Goal: Information Seeking & Learning: Learn about a topic

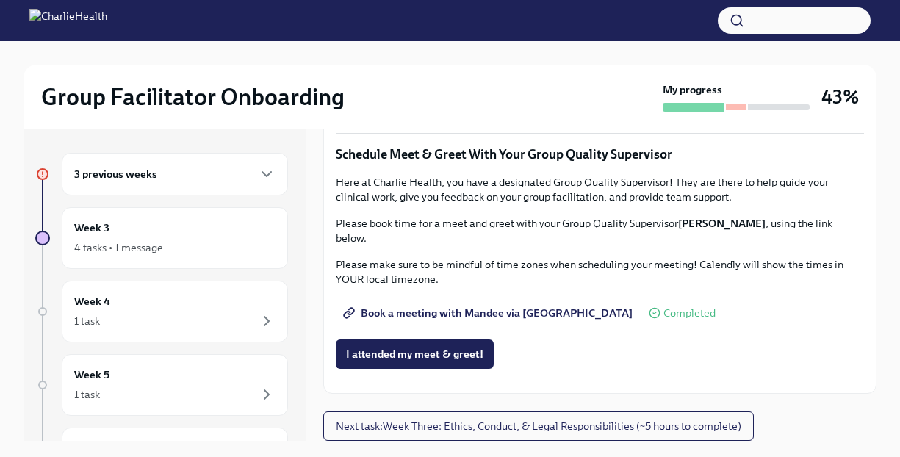
scroll to position [1363, 0]
click at [528, 320] on span "Book a meeting with Mandee via Calendly" at bounding box center [489, 313] width 287 height 15
click at [451, 320] on span "Book a meeting with Mandee via [GEOGRAPHIC_DATA]" at bounding box center [489, 313] width 287 height 15
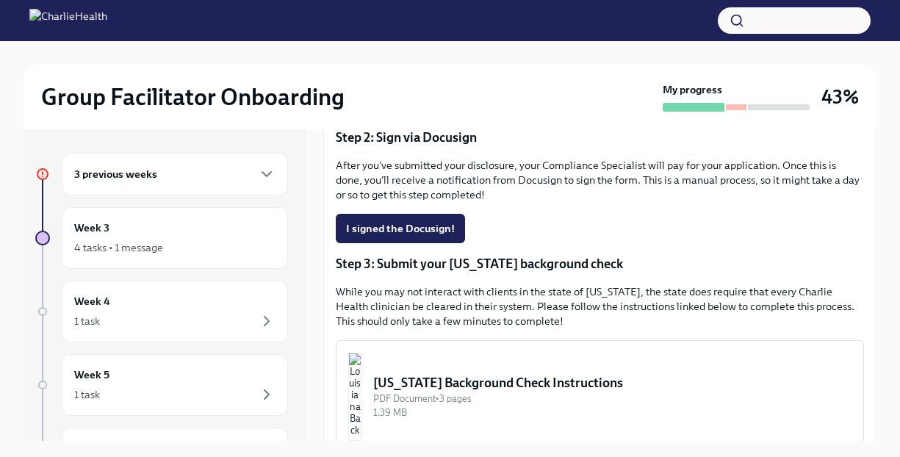
scroll to position [336, 0]
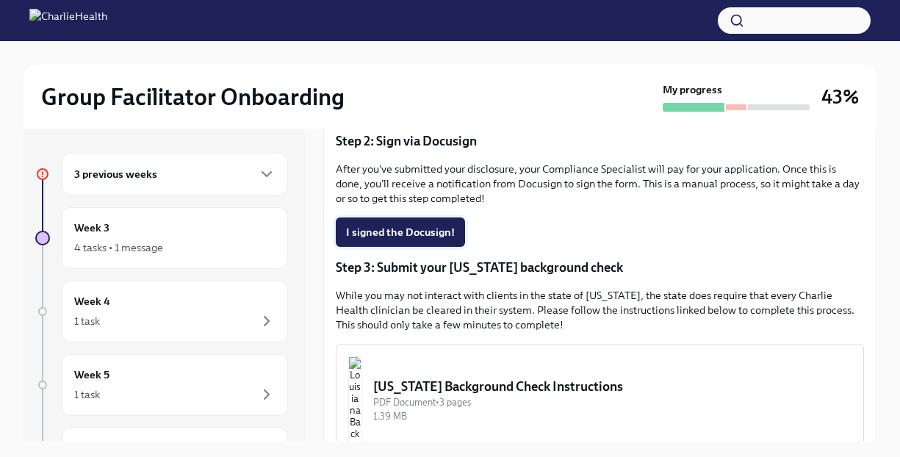
click at [395, 240] on span "I signed the Docusign!" at bounding box center [400, 232] width 109 height 15
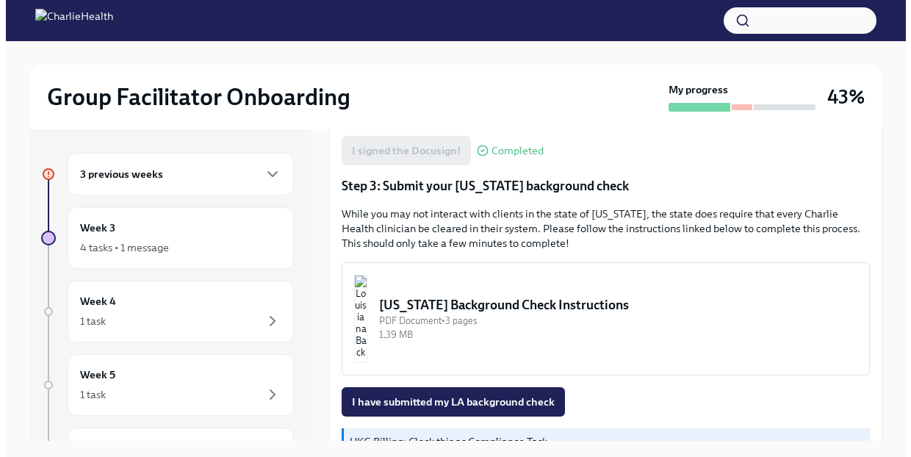
scroll to position [515, 0]
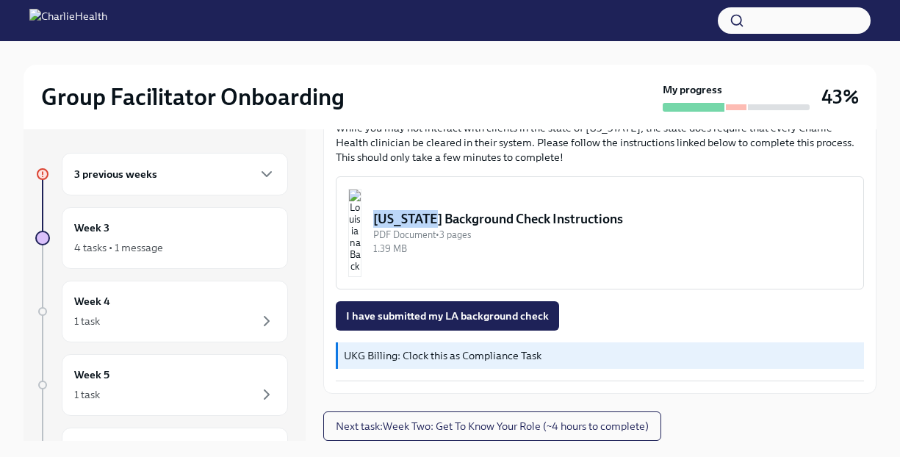
click at [362, 216] on img "button" at bounding box center [354, 233] width 13 height 88
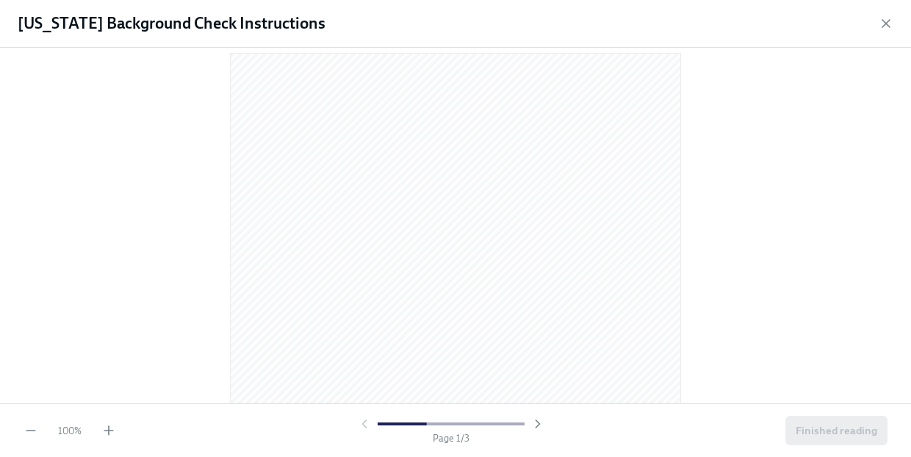
scroll to position [74, 0]
click at [110, 433] on icon "button" at bounding box center [108, 430] width 15 height 15
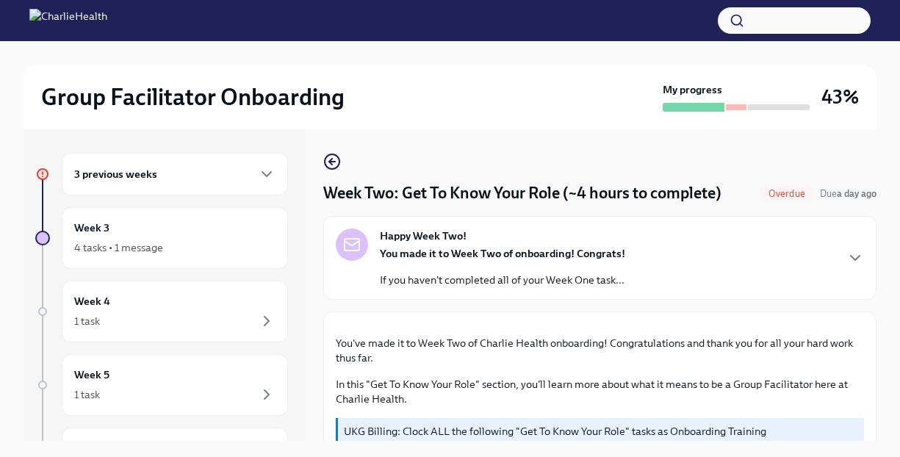
scroll to position [1097, 0]
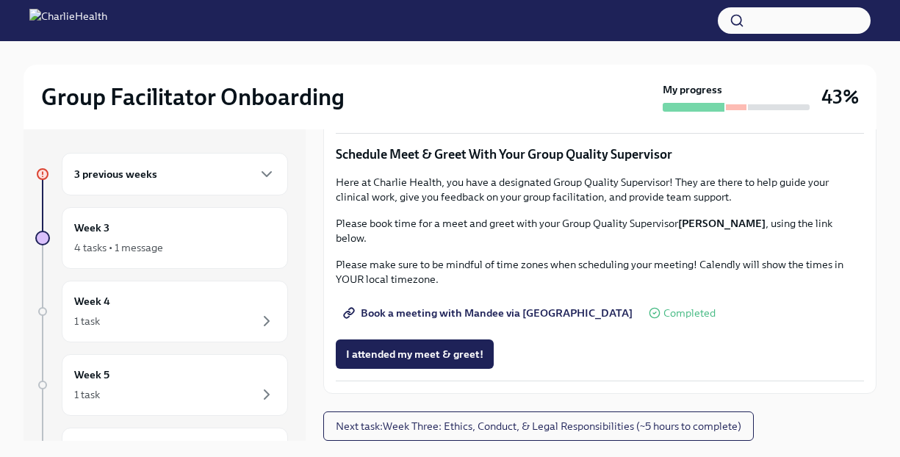
click at [195, 179] on div "3 previous weeks" at bounding box center [174, 174] width 201 height 18
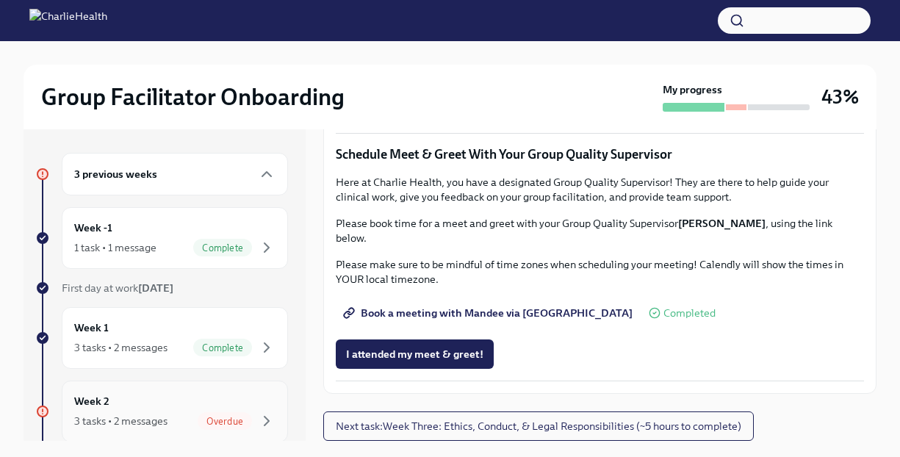
click at [123, 407] on div "Week 2 3 tasks • 2 messages Overdue" at bounding box center [174, 411] width 201 height 37
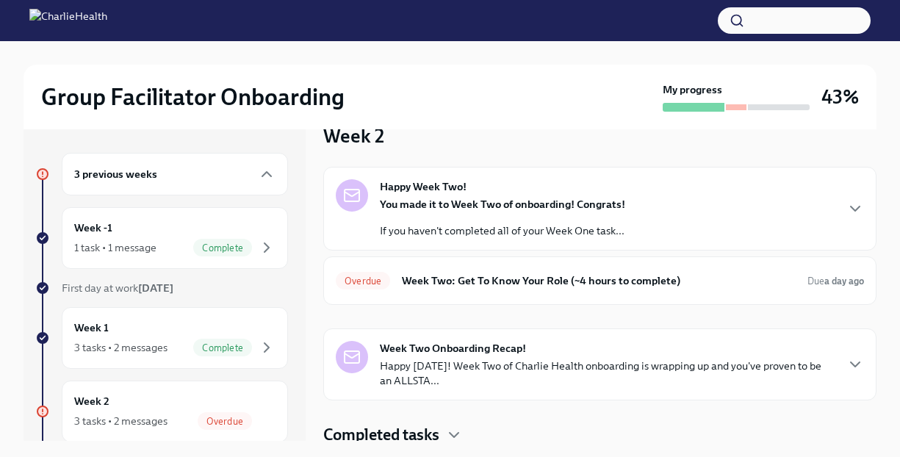
scroll to position [35, 0]
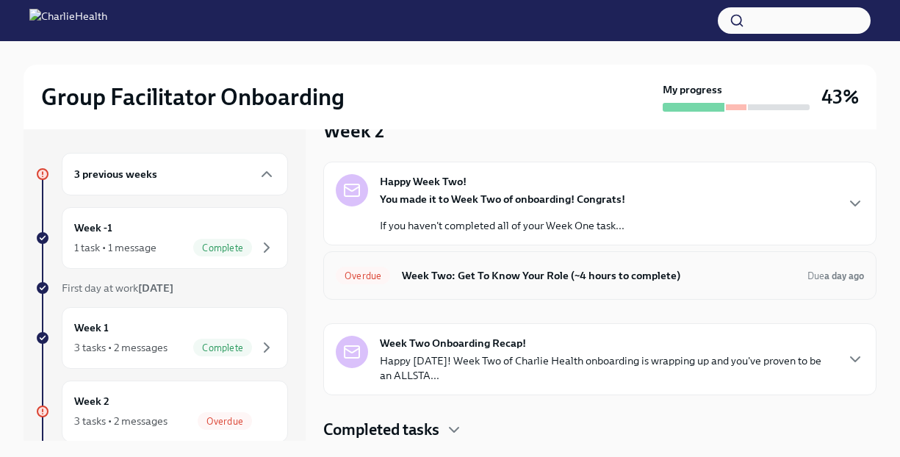
click at [492, 273] on h6 "Week Two: Get To Know Your Role (~4 hours to complete)" at bounding box center [599, 275] width 394 height 16
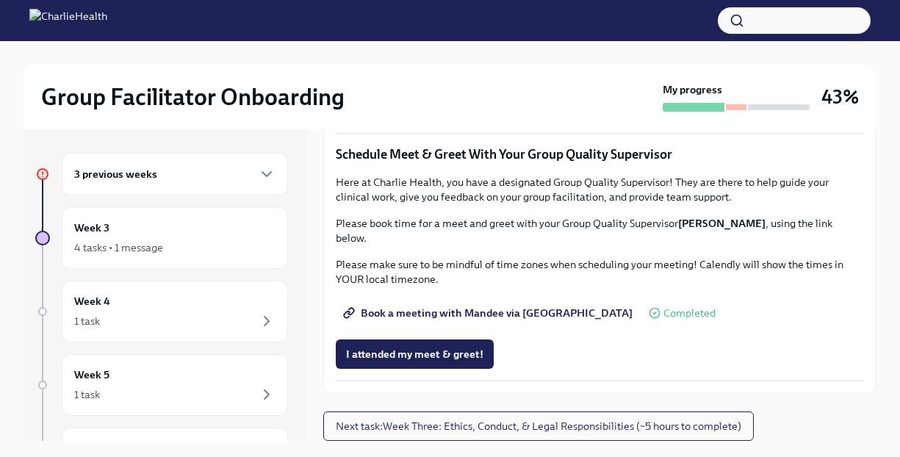
scroll to position [1425, 0]
click at [123, 245] on div "4 tasks • 1 message" at bounding box center [118, 247] width 89 height 15
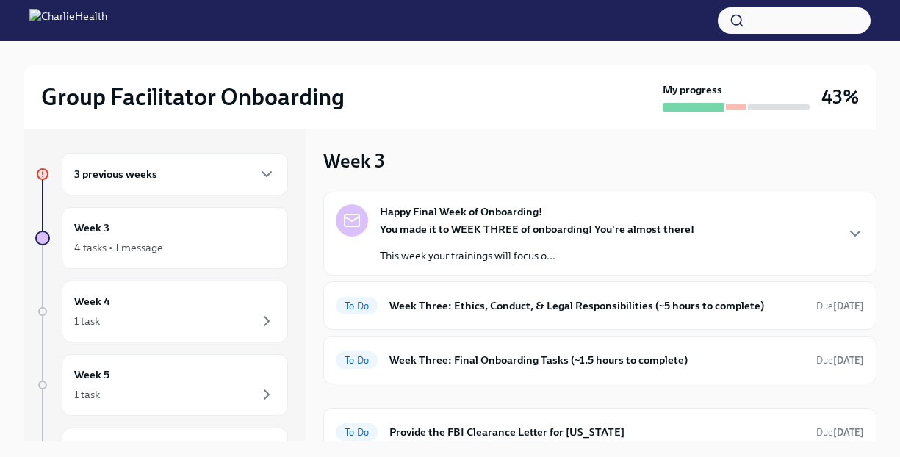
scroll to position [187, 0]
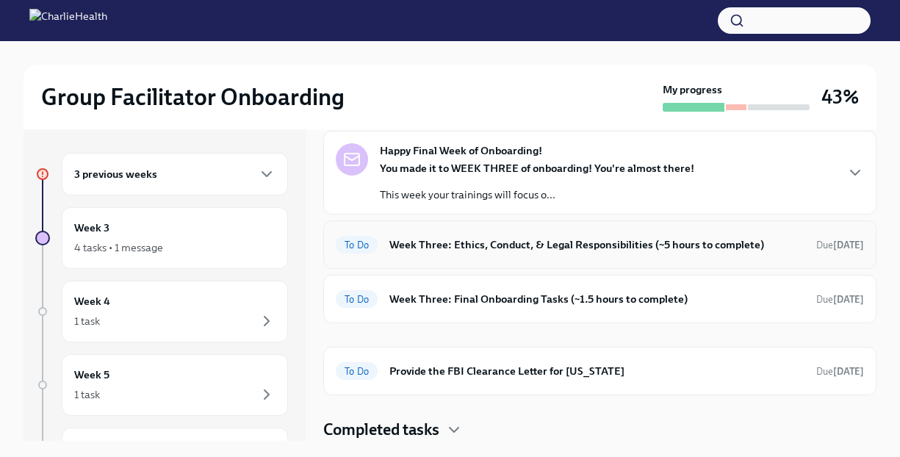
click at [528, 249] on h6 "Week Three: Ethics, Conduct, & Legal Responsibilities (~5 hours to complete)" at bounding box center [596, 245] width 415 height 16
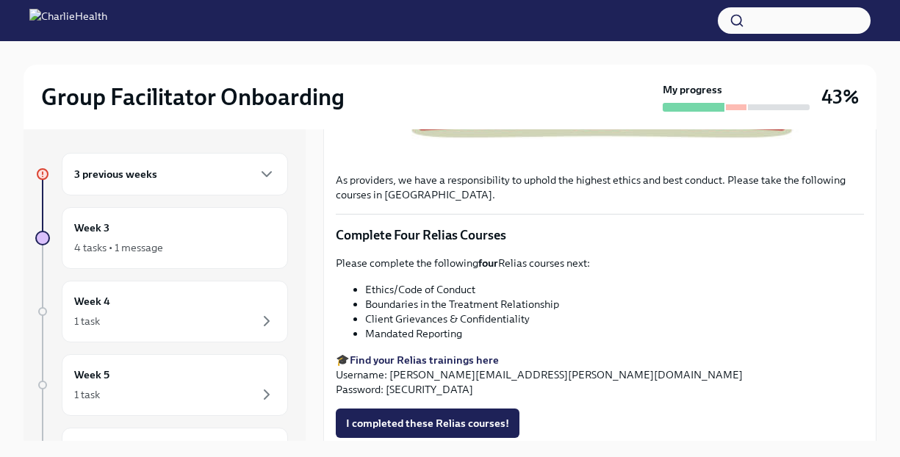
scroll to position [576, 0]
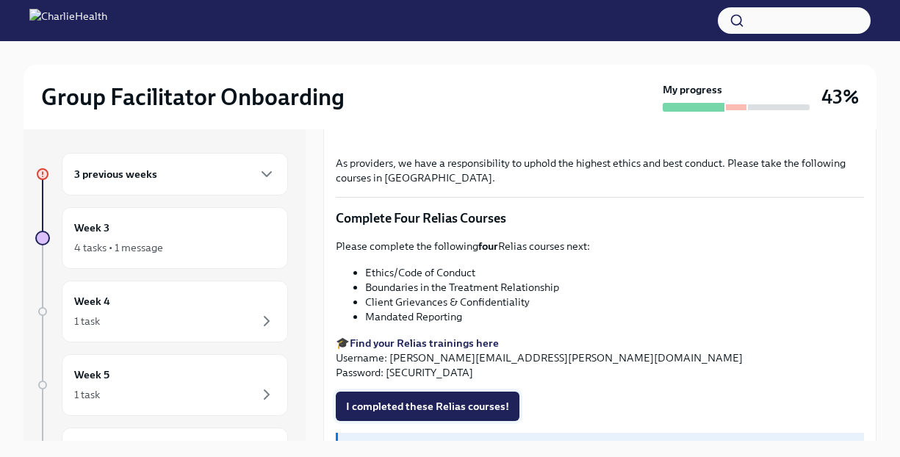
click at [419, 399] on span "I completed these Relias courses!" at bounding box center [427, 406] width 163 height 15
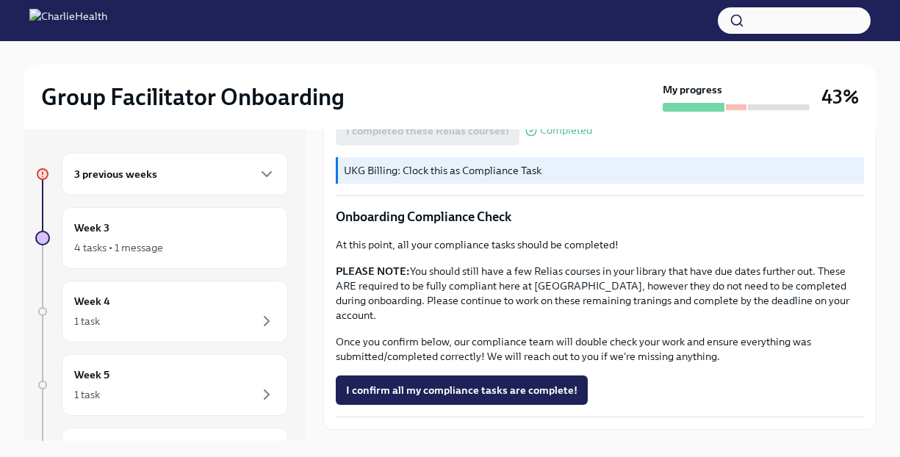
scroll to position [880, 0]
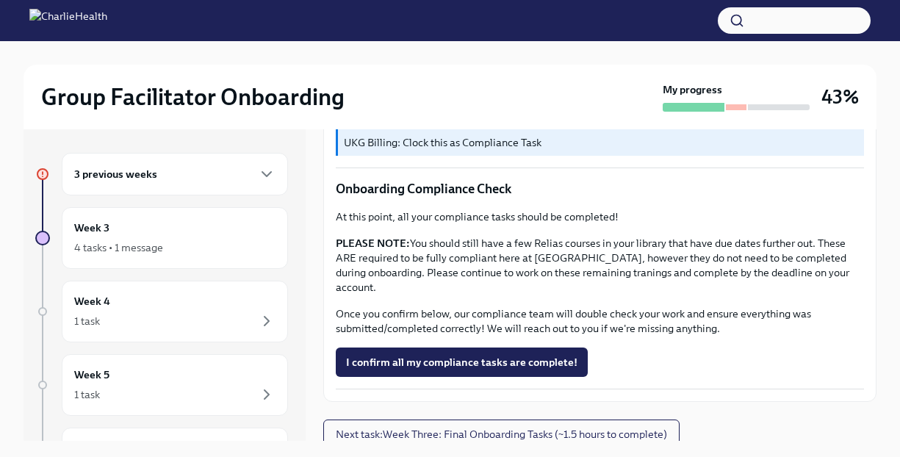
click at [498, 355] on span "I confirm all my compliance tasks are complete!" at bounding box center [461, 362] width 231 height 15
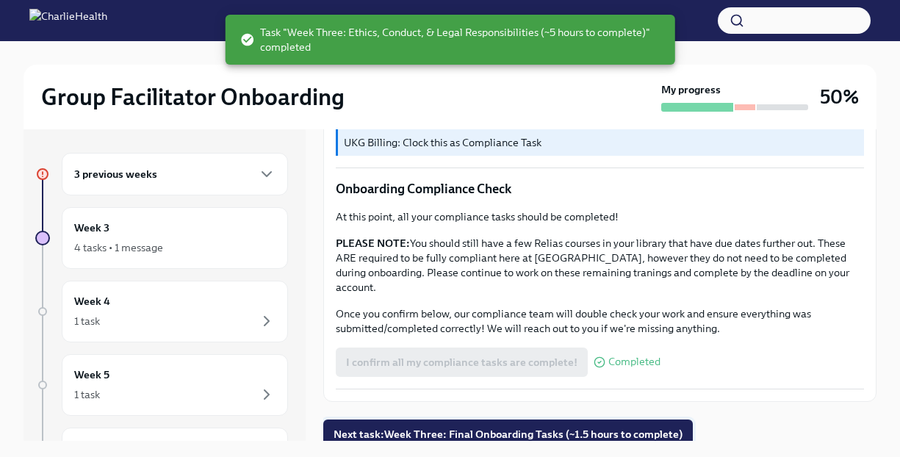
click at [504, 430] on span "Next task : Week Three: Final Onboarding Tasks (~1.5 hours to complete)" at bounding box center [508, 434] width 349 height 15
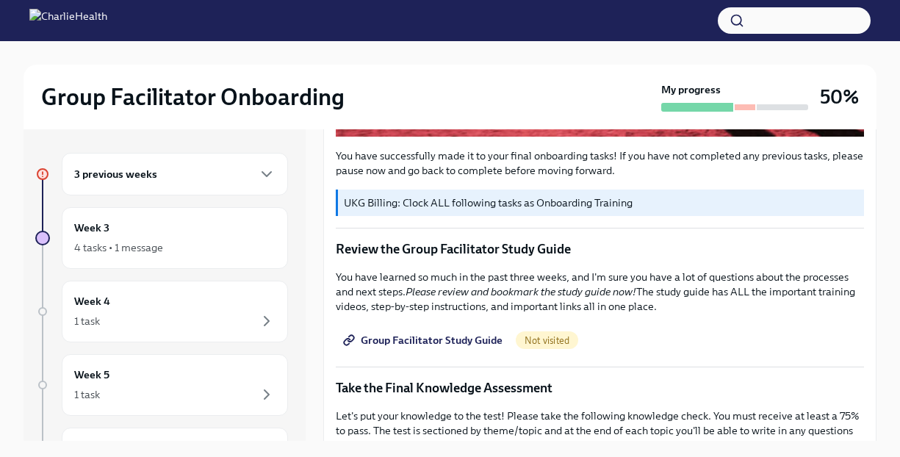
scroll to position [589, 0]
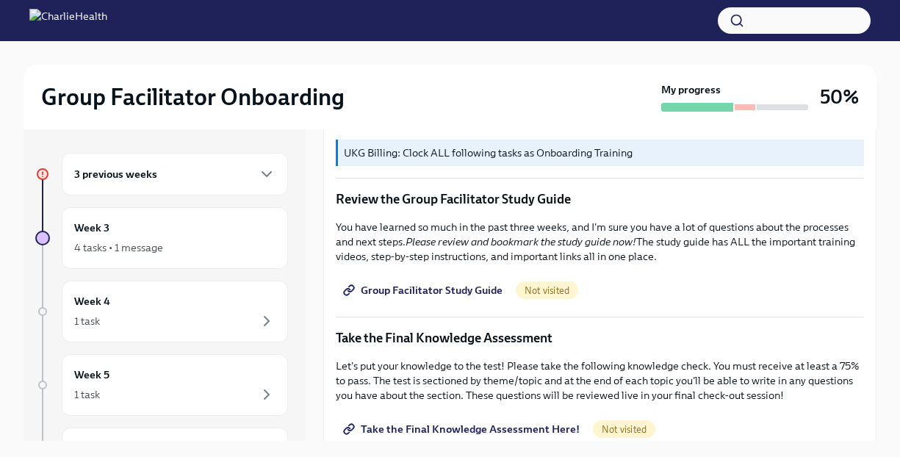
click at [458, 285] on span "Group Facilitator Study Guide" at bounding box center [424, 290] width 157 height 15
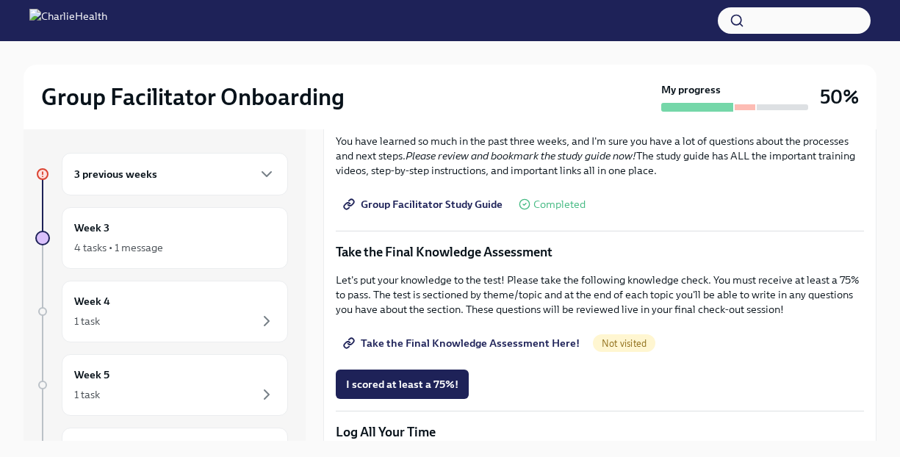
scroll to position [679, 0]
